Goal: Transaction & Acquisition: Book appointment/travel/reservation

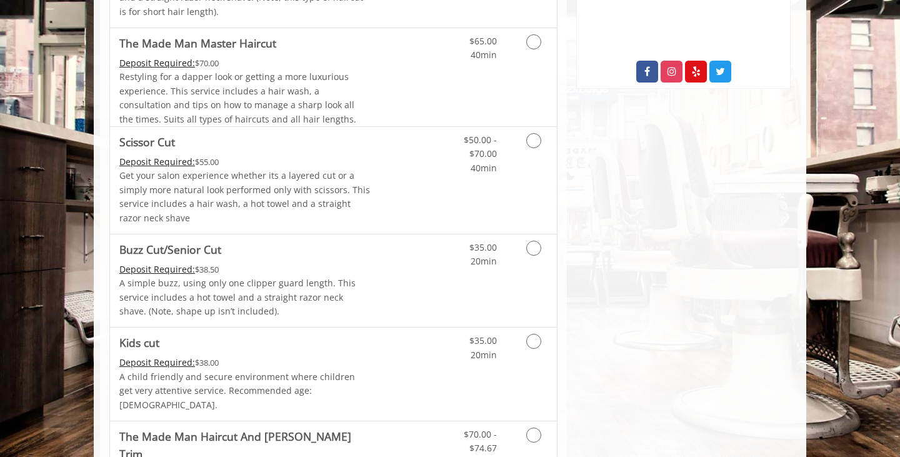
scroll to position [557, 0]
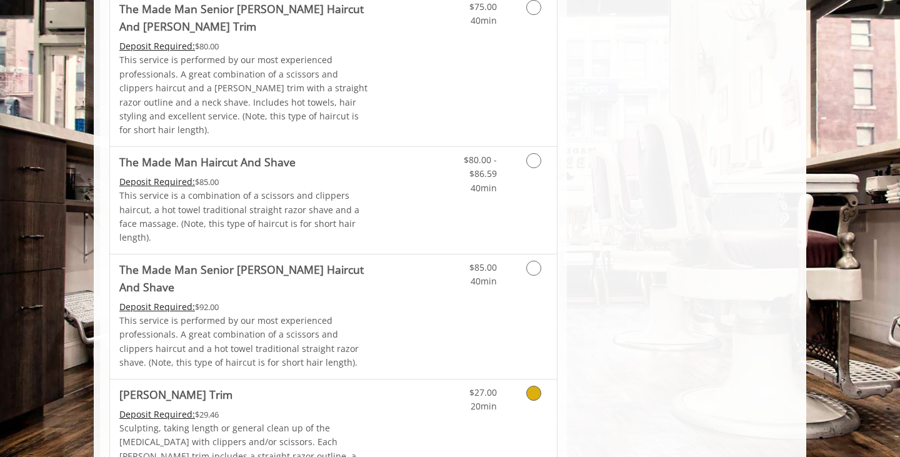
click at [516, 379] on link "Grooming services" at bounding box center [532, 396] width 32 height 34
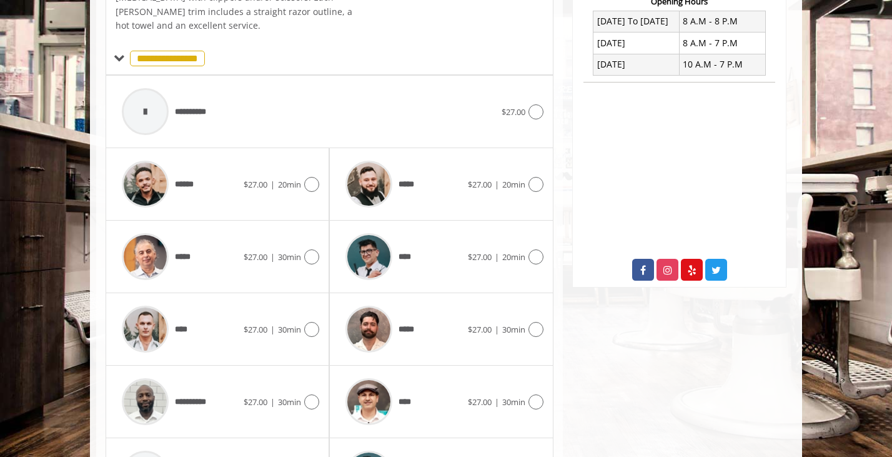
scroll to position [366, 0]
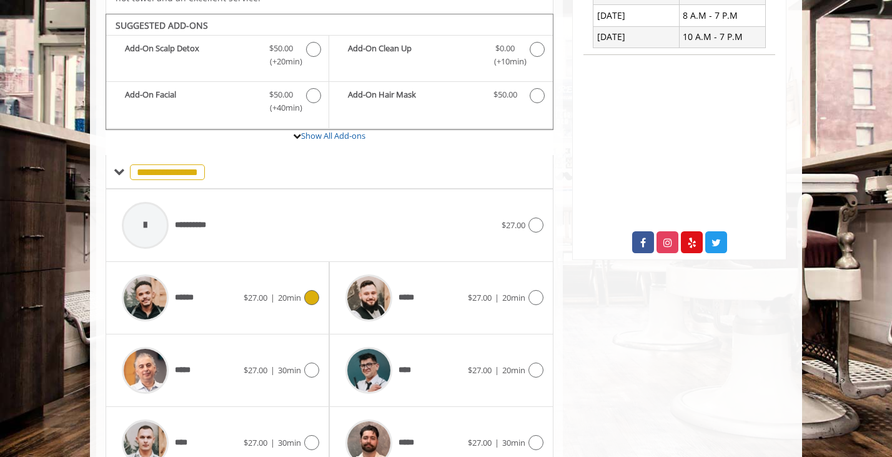
click at [297, 291] on span "$27.00 | 20min" at bounding box center [272, 297] width 57 height 13
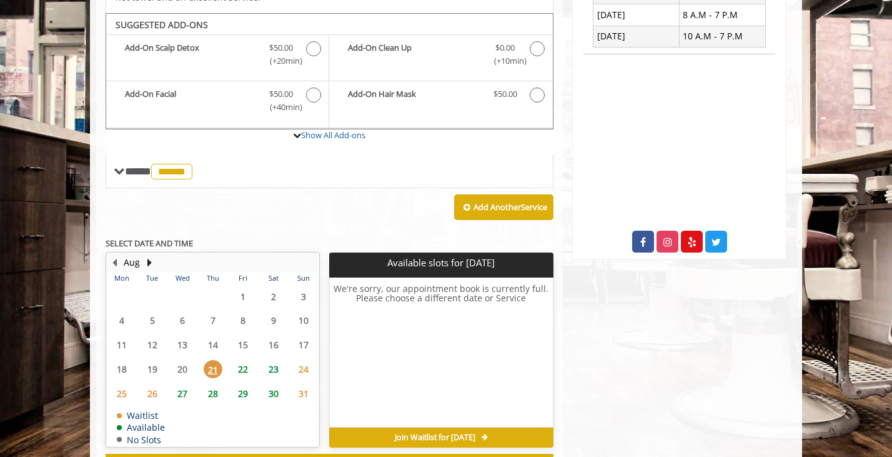
click at [280, 360] on span "23" at bounding box center [273, 369] width 19 height 18
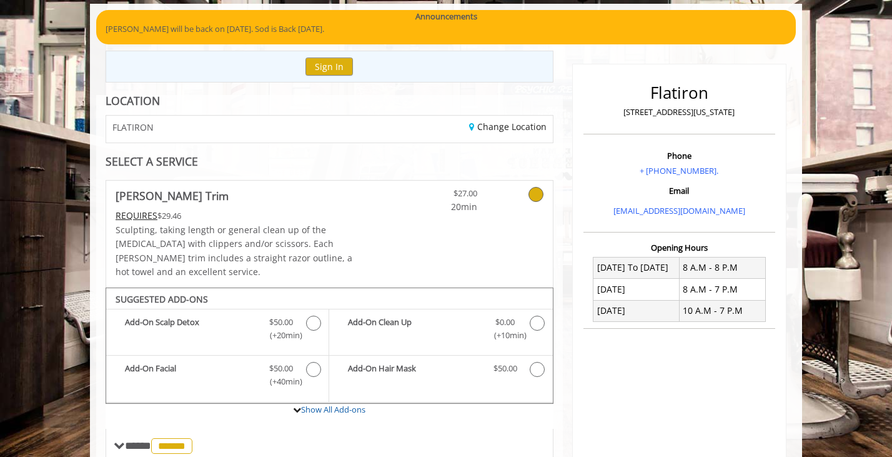
scroll to position [88, 0]
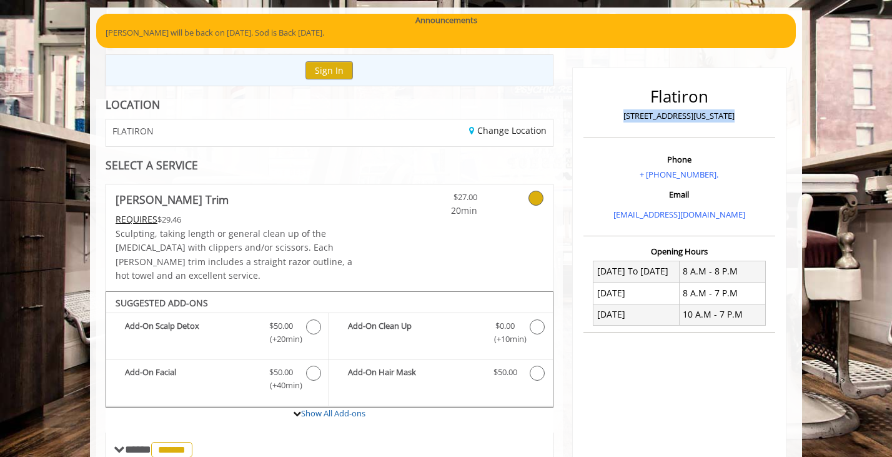
drag, startPoint x: 746, startPoint y: 118, endPoint x: 608, endPoint y: 120, distance: 138.1
click at [608, 120] on p "10 E 23rd Street, New York" at bounding box center [680, 115] width 186 height 13
copy p "10 E 23rd Street, New York"
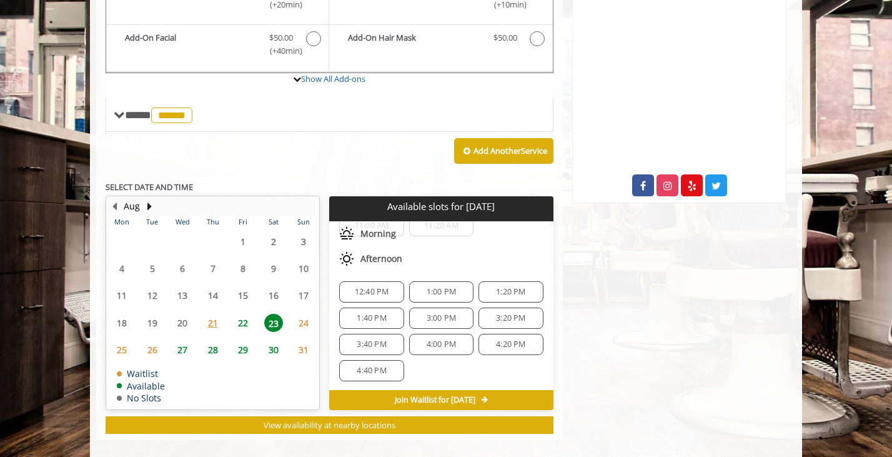
scroll to position [121, 0]
